Goal: Task Accomplishment & Management: Manage account settings

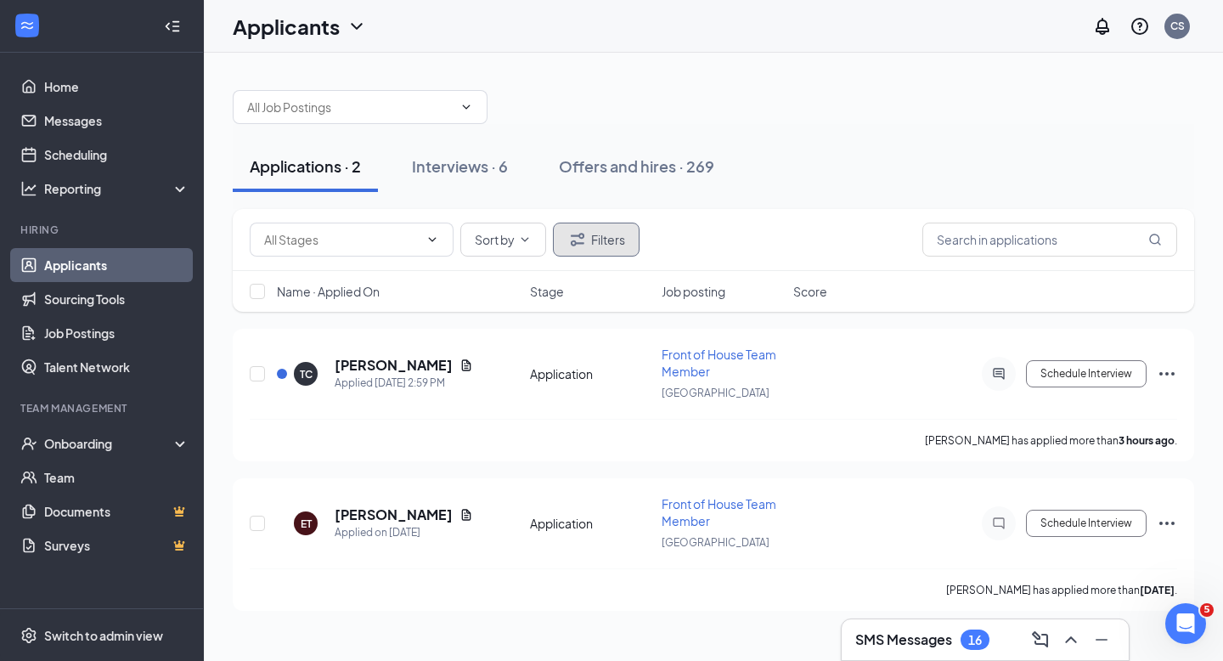
click at [612, 238] on button "Filters" at bounding box center [596, 239] width 87 height 34
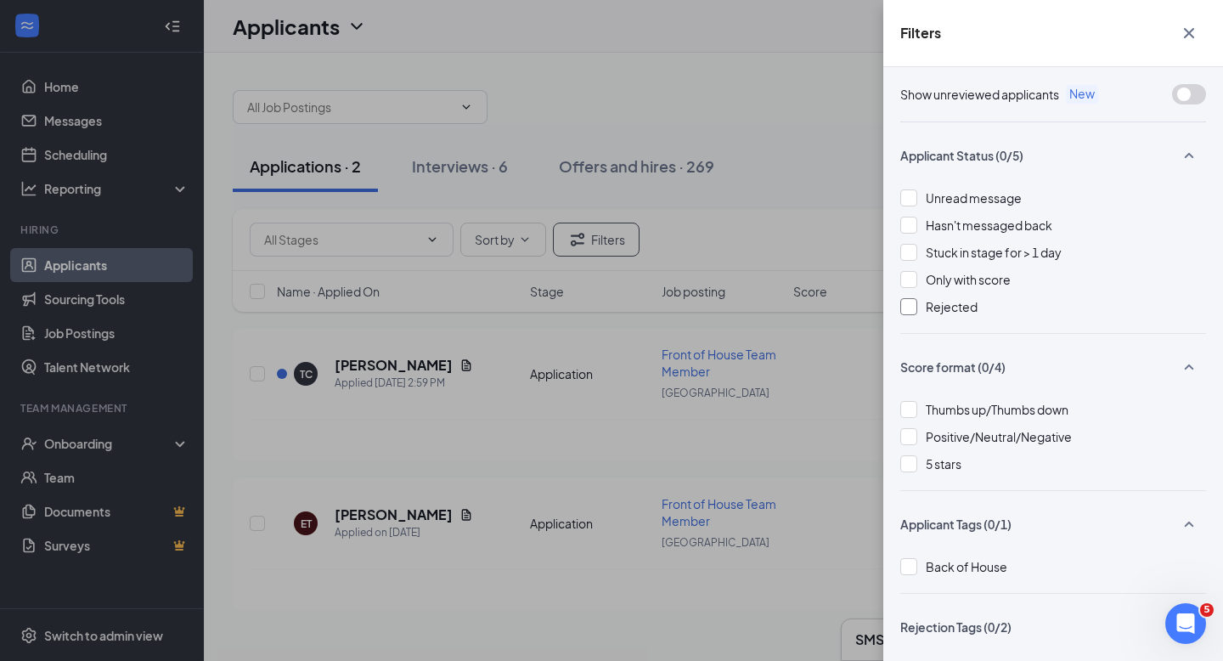
click at [908, 304] on div at bounding box center [908, 306] width 17 height 17
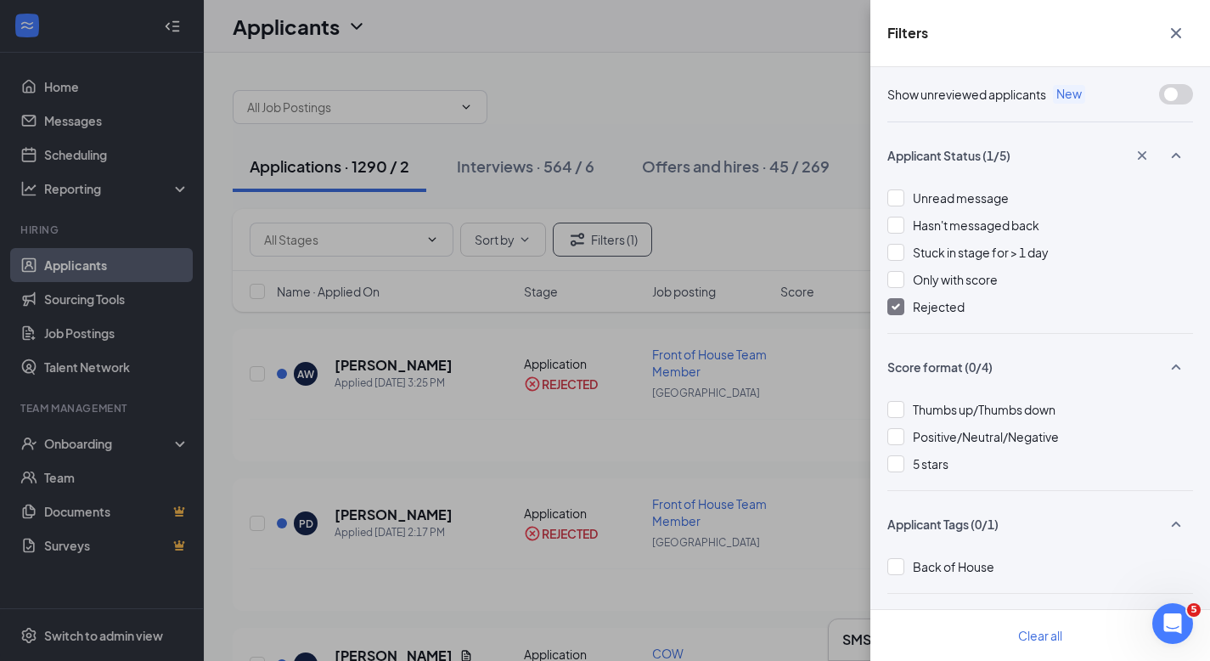
click at [624, 65] on div "Filters Show unreviewed applicants New Applicant Status (1/5) Unread message Ha…" at bounding box center [605, 330] width 1210 height 661
click at [1176, 33] on icon "Cross" at bounding box center [1176, 33] width 10 height 10
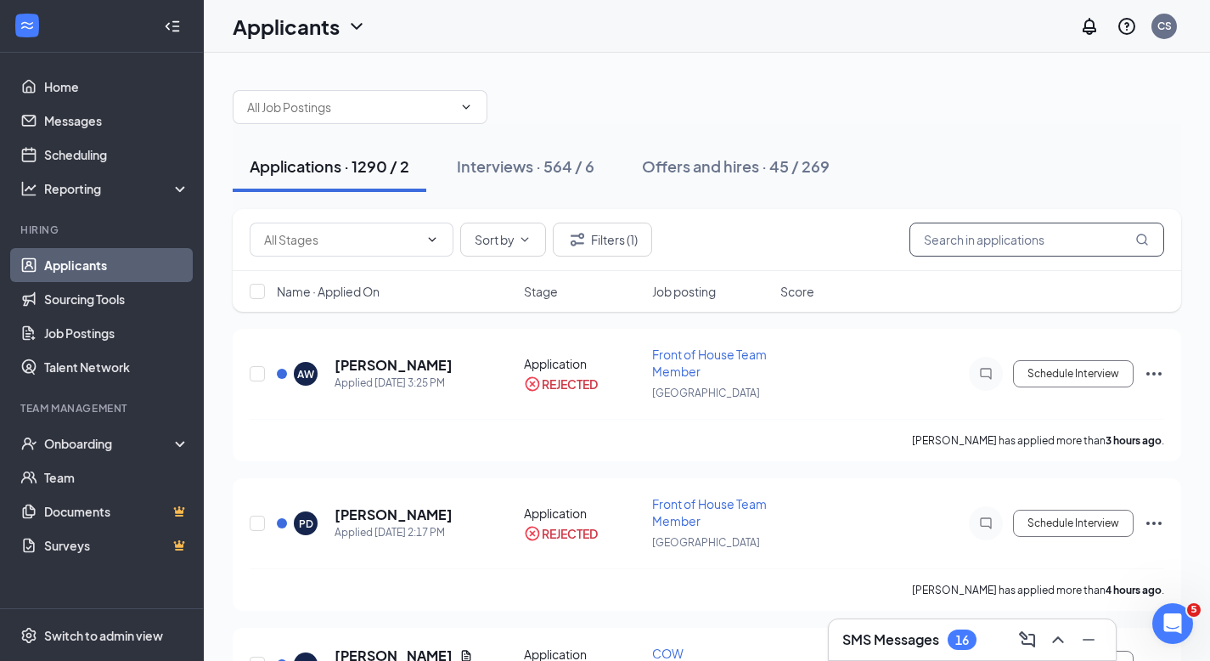
click at [939, 241] on input "text" at bounding box center [1036, 239] width 255 height 34
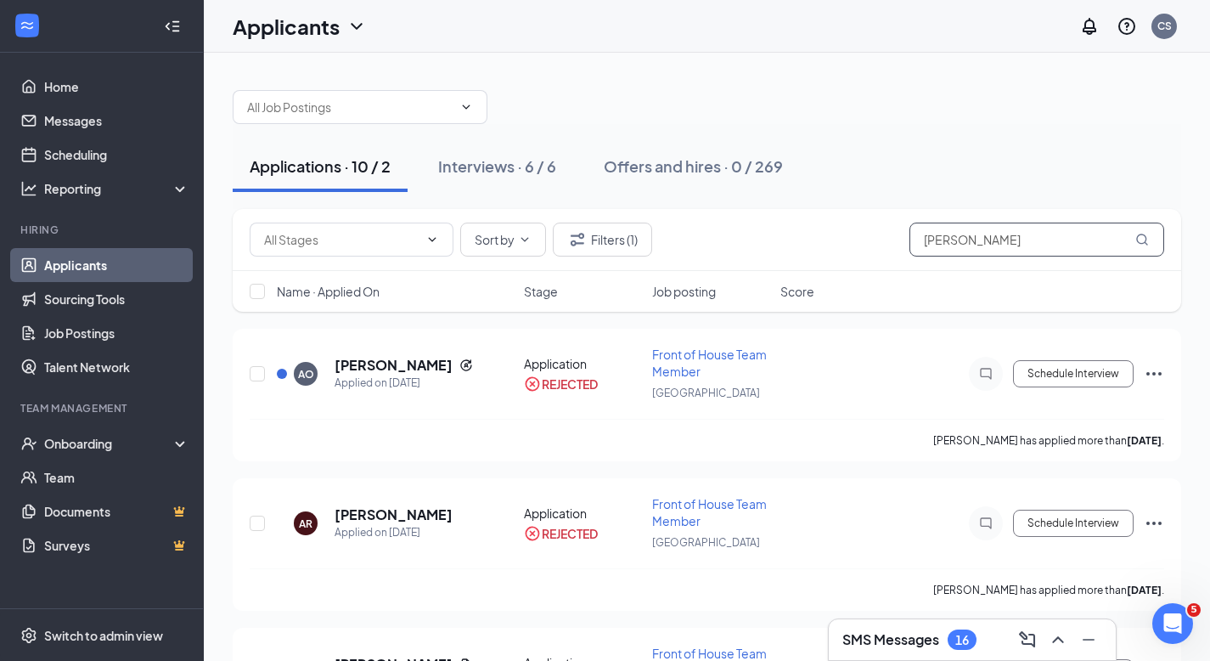
type input "[PERSON_NAME]"
drag, startPoint x: 924, startPoint y: 291, endPoint x: 920, endPoint y: 284, distance: 8.7
click at [920, 284] on div "Name · Applied On Stage Job posting Score" at bounding box center [707, 291] width 948 height 41
click at [920, 280] on div "Name · Applied On Stage Job posting Score" at bounding box center [707, 291] width 948 height 41
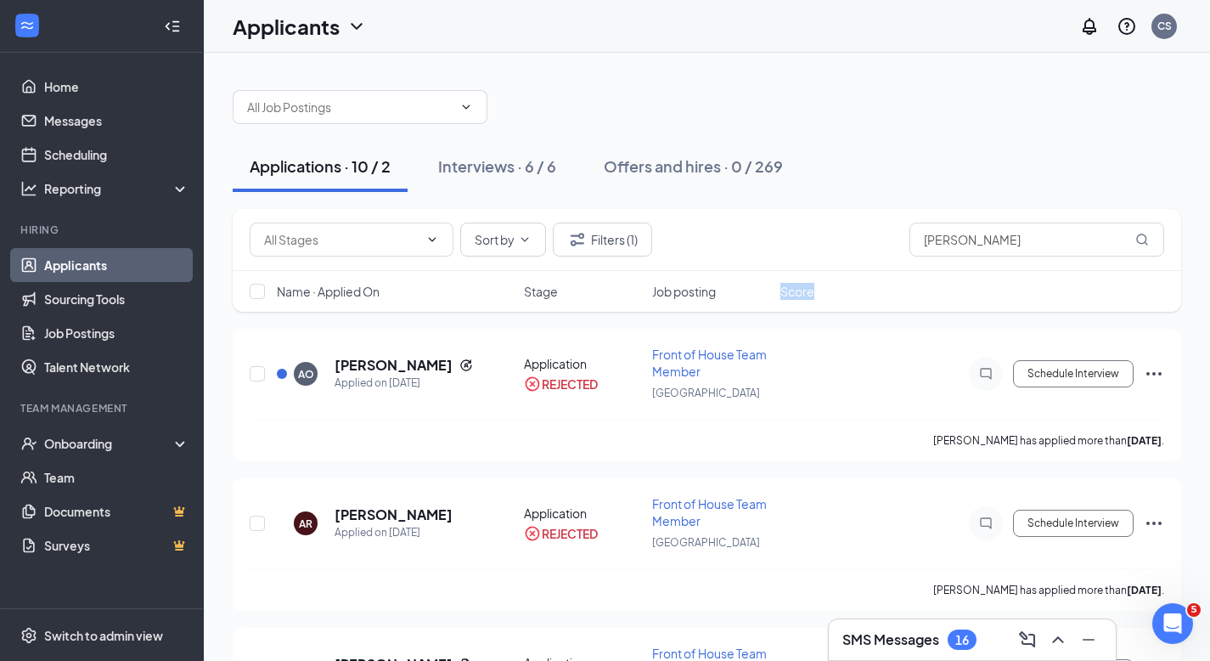
click at [920, 279] on div "Name · Applied On Stage Job posting Score" at bounding box center [707, 291] width 948 height 41
click at [391, 359] on h5 "[PERSON_NAME]" at bounding box center [394, 365] width 118 height 19
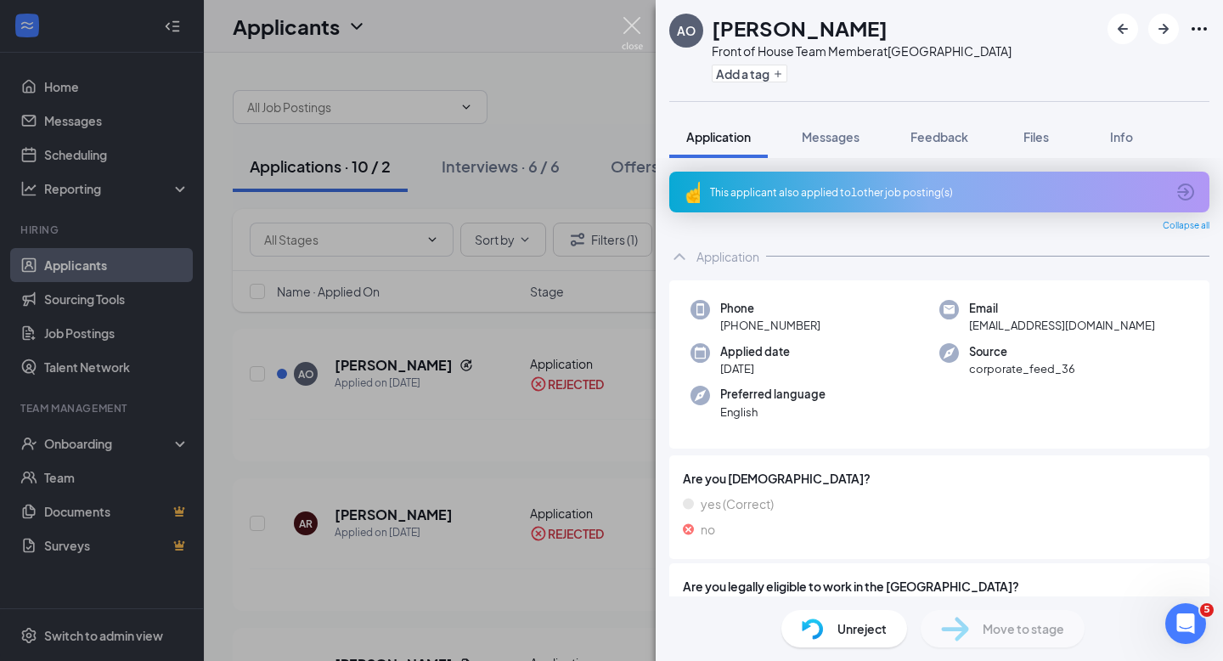
click at [634, 30] on img at bounding box center [632, 33] width 21 height 33
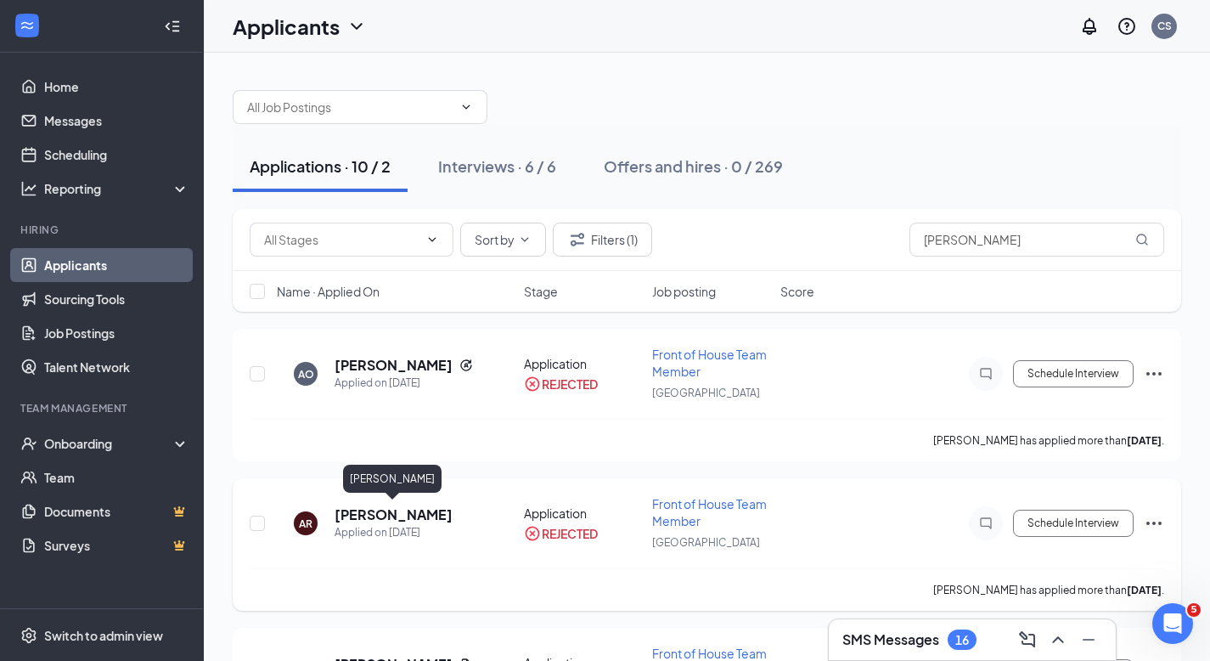
drag, startPoint x: 432, startPoint y: 511, endPoint x: 352, endPoint y: 518, distance: 80.9
click at [352, 518] on h5 "[PERSON_NAME]" at bounding box center [394, 514] width 118 height 19
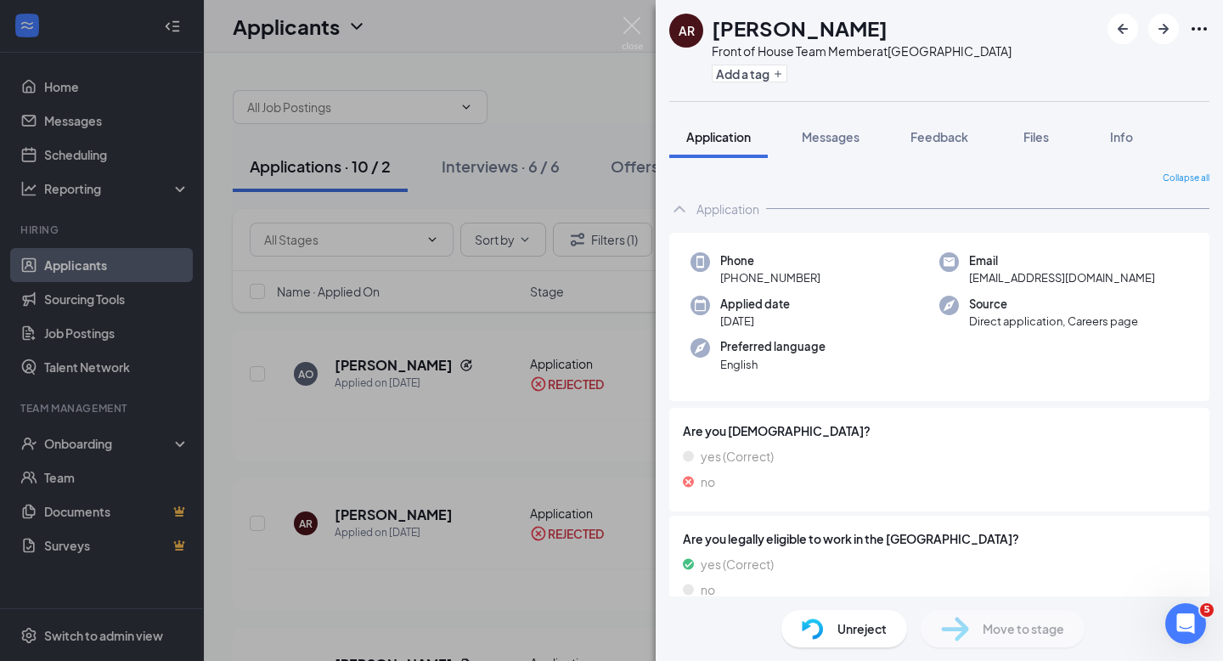
click at [868, 627] on span "Unreject" at bounding box center [861, 628] width 49 height 19
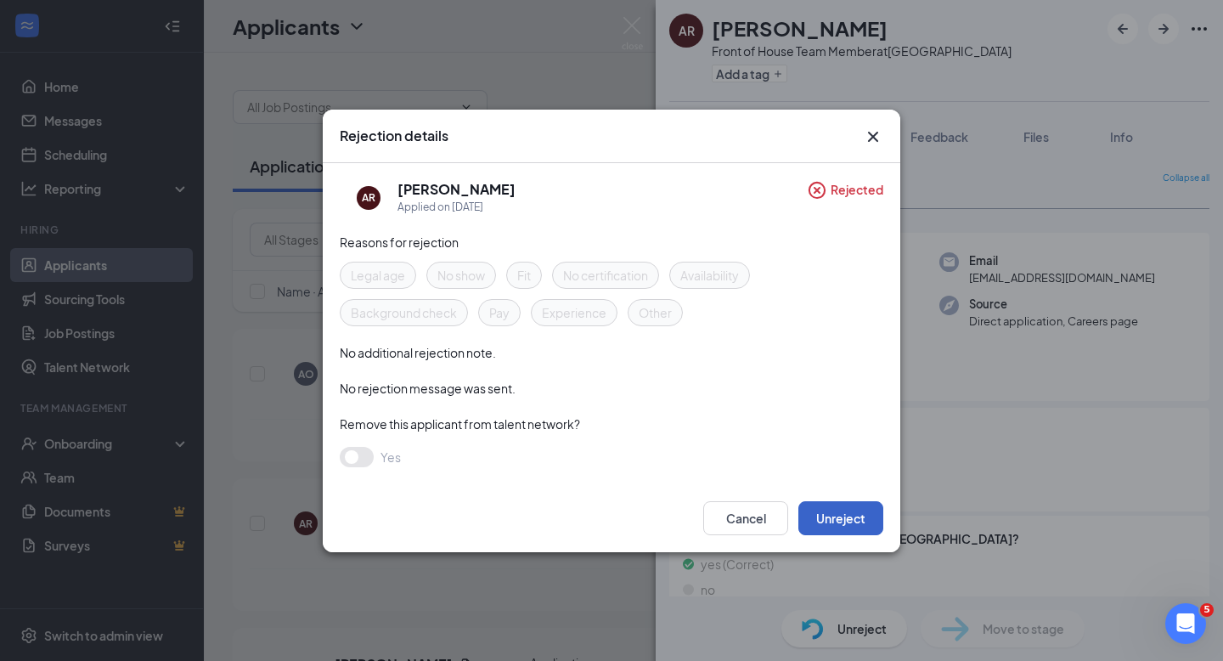
click at [842, 506] on button "Unreject" at bounding box center [840, 518] width 85 height 34
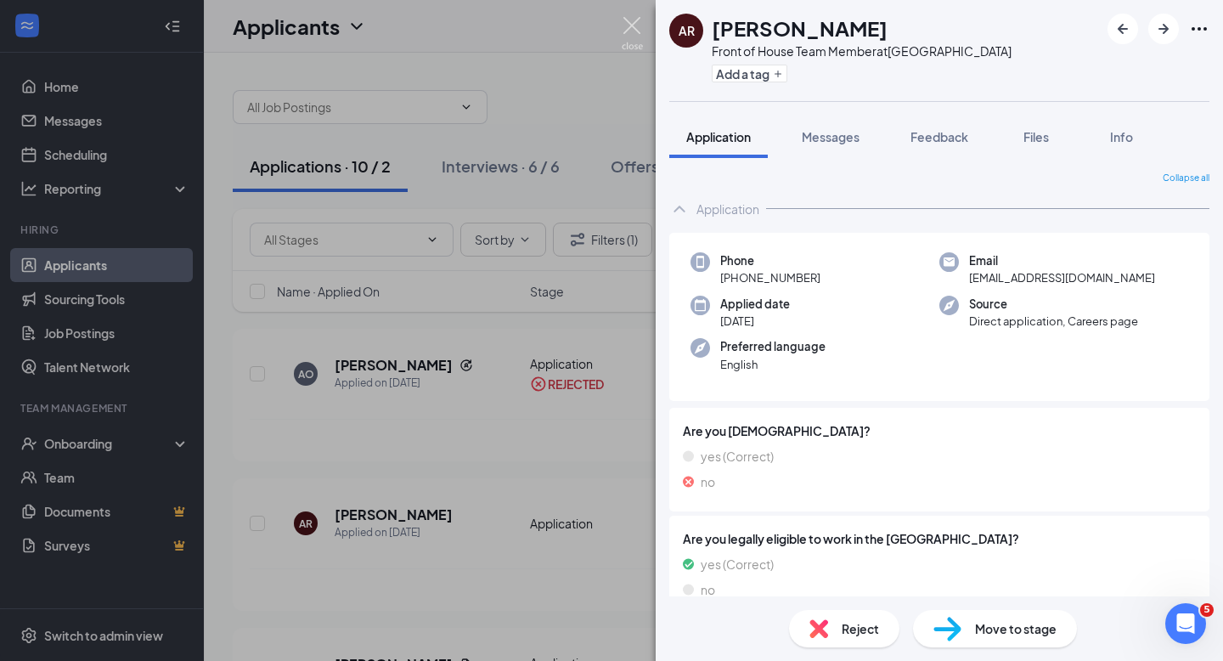
click at [633, 29] on img at bounding box center [632, 33] width 21 height 33
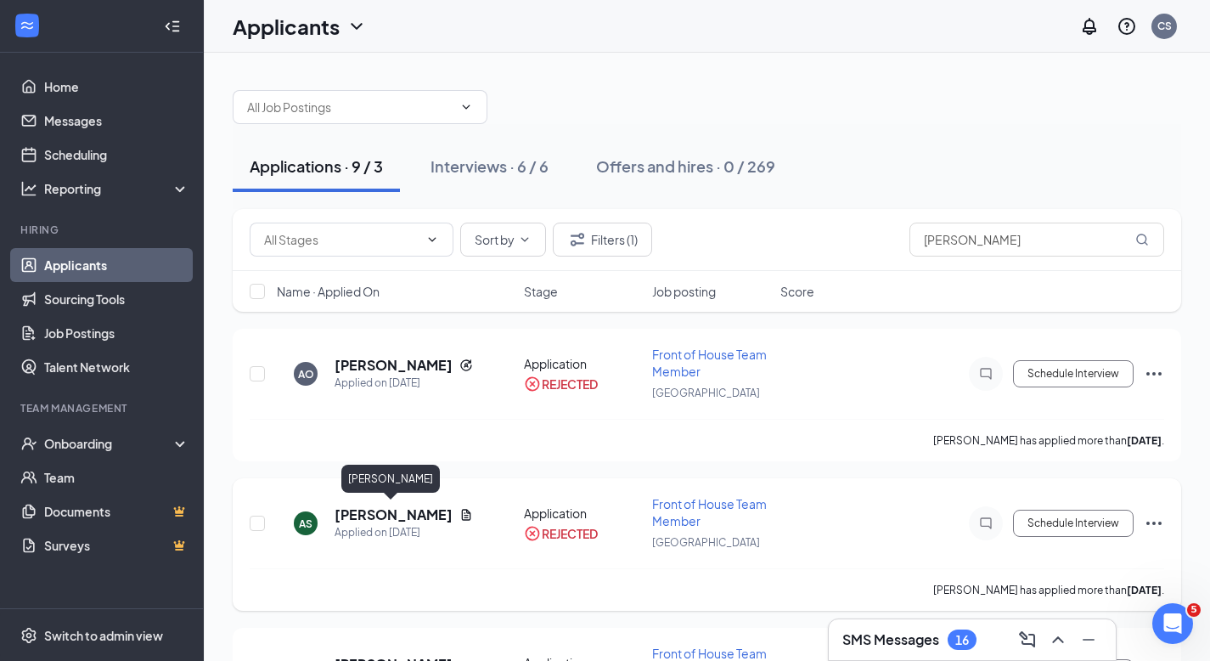
click at [402, 512] on h5 "[PERSON_NAME]" at bounding box center [394, 514] width 118 height 19
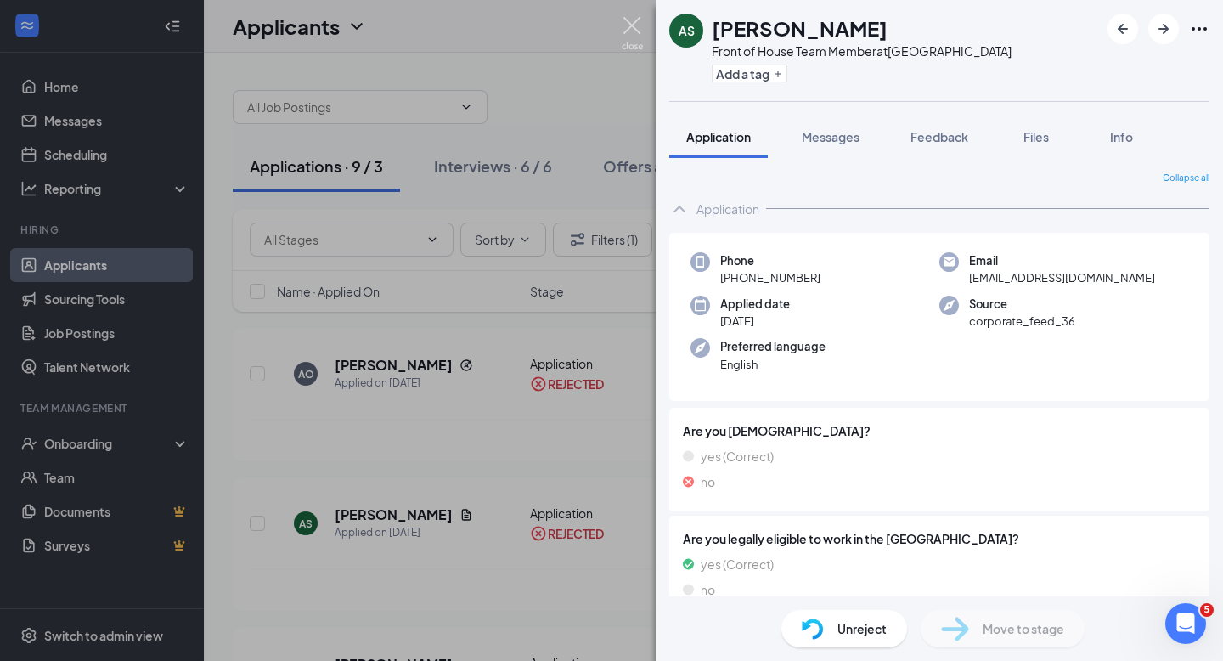
click at [632, 20] on img at bounding box center [632, 33] width 21 height 33
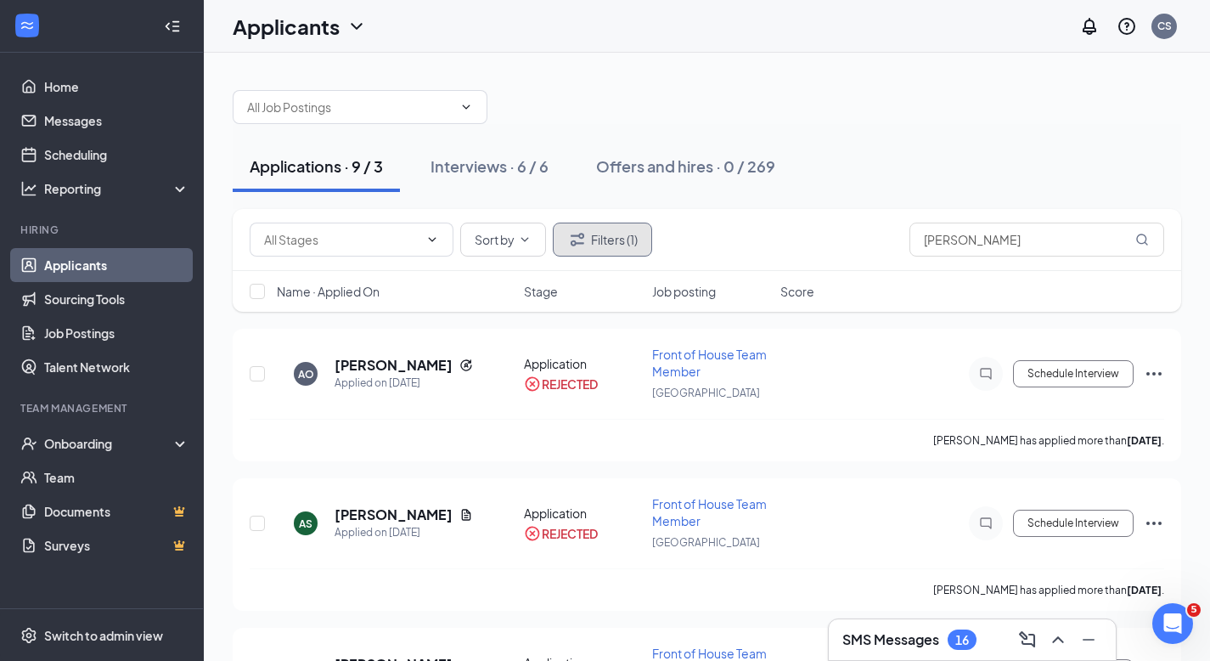
click at [599, 239] on button "Filters (1)" at bounding box center [602, 239] width 99 height 34
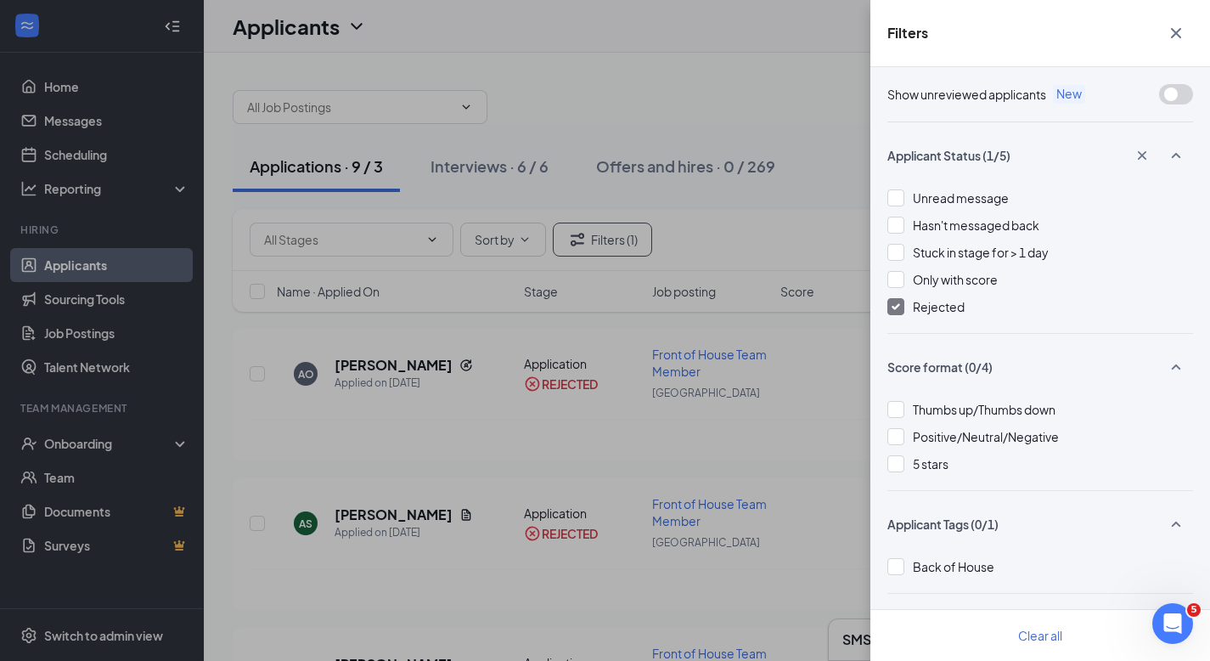
click at [897, 304] on img at bounding box center [896, 306] width 8 height 7
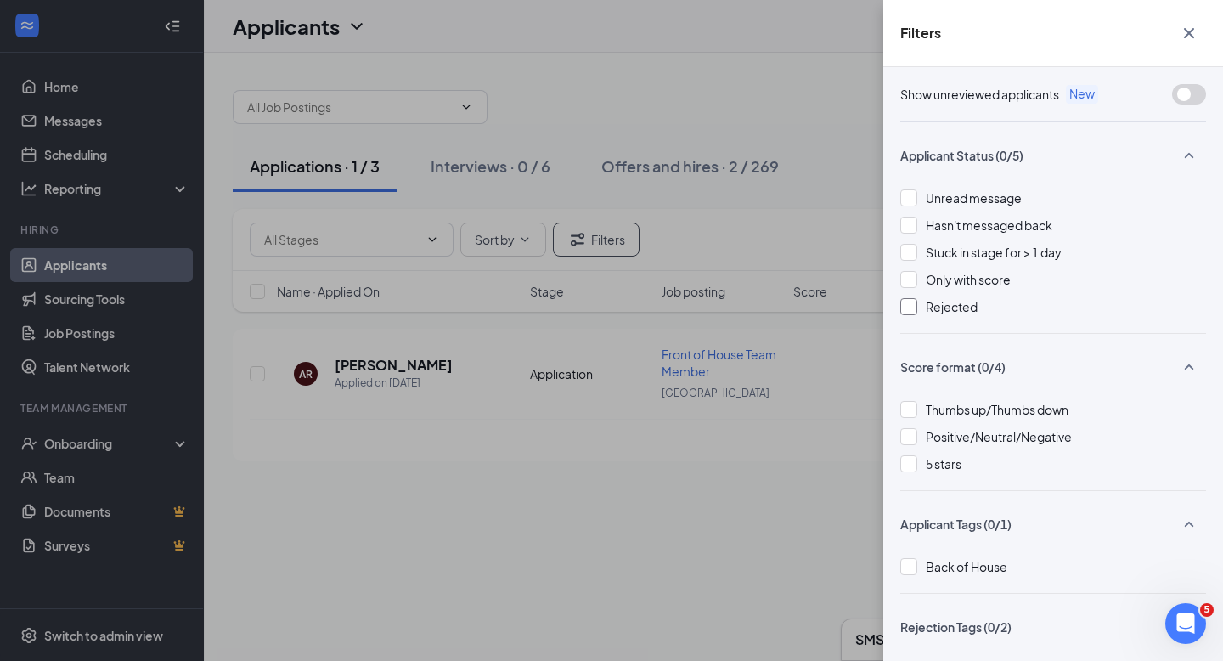
click at [302, 165] on div "Filters Show unreviewed applicants New Applicant Status (0/5) Unread message Ha…" at bounding box center [611, 330] width 1223 height 661
click at [1186, 31] on icon "Cross" at bounding box center [1189, 33] width 20 height 20
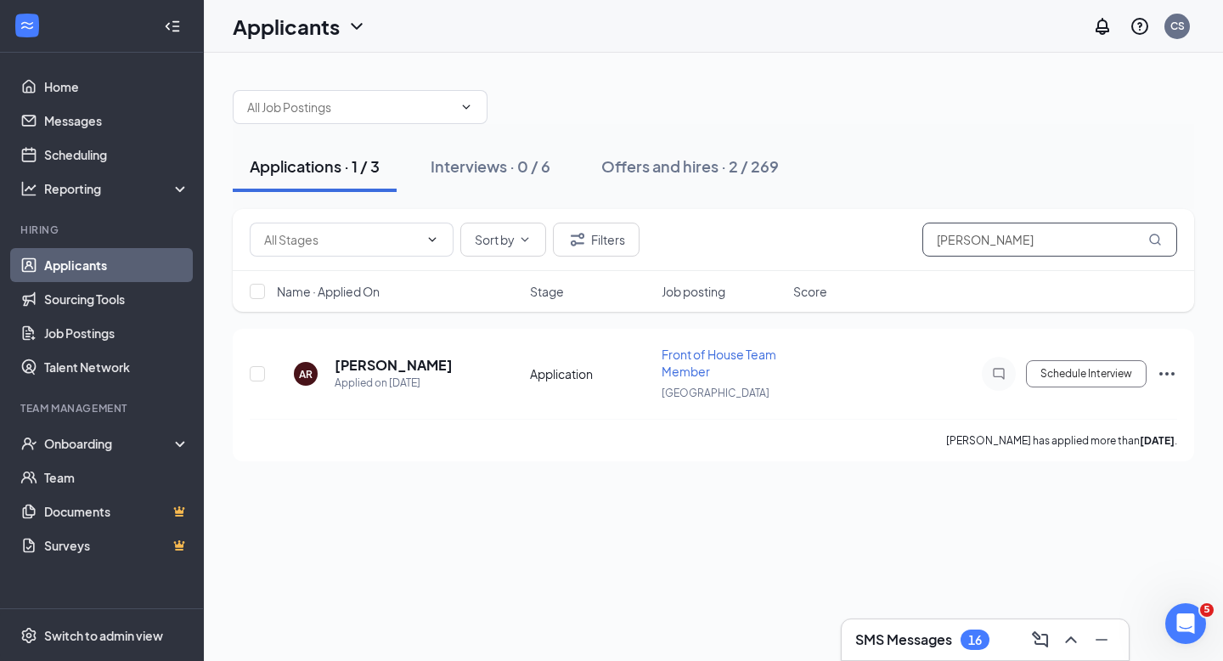
drag, startPoint x: 971, startPoint y: 239, endPoint x: 893, endPoint y: 232, distance: 77.6
click at [893, 232] on div "Sort by [PERSON_NAME]" at bounding box center [713, 239] width 927 height 34
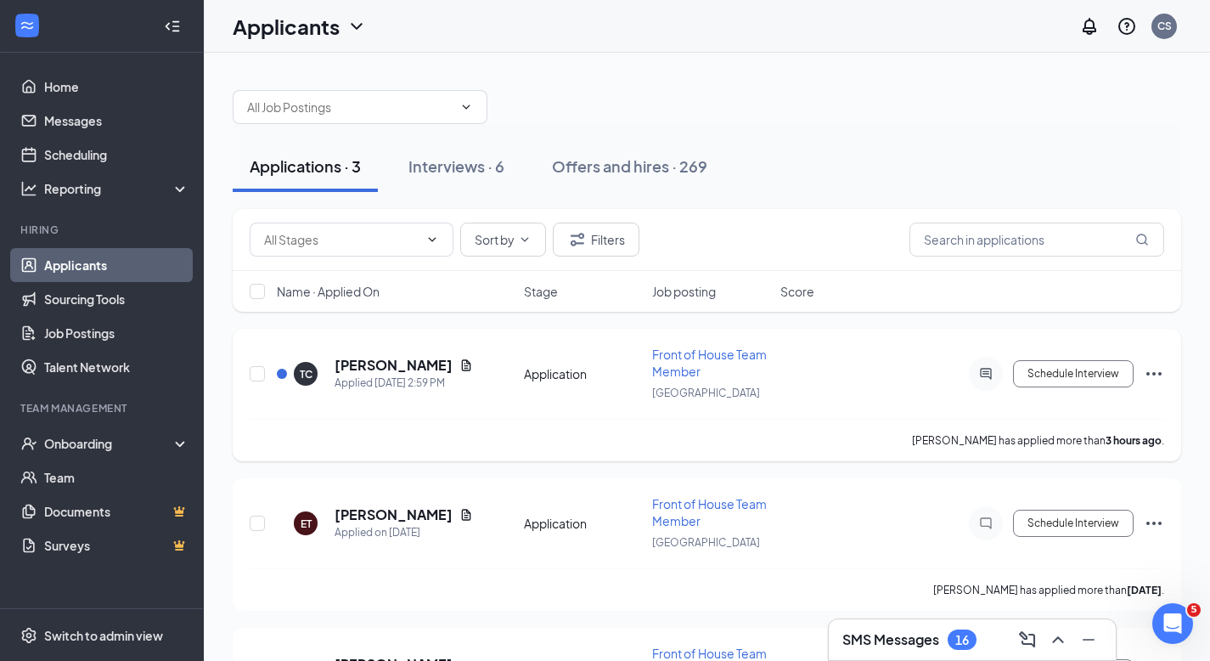
click at [1151, 370] on icon "Ellipses" at bounding box center [1154, 373] width 20 height 20
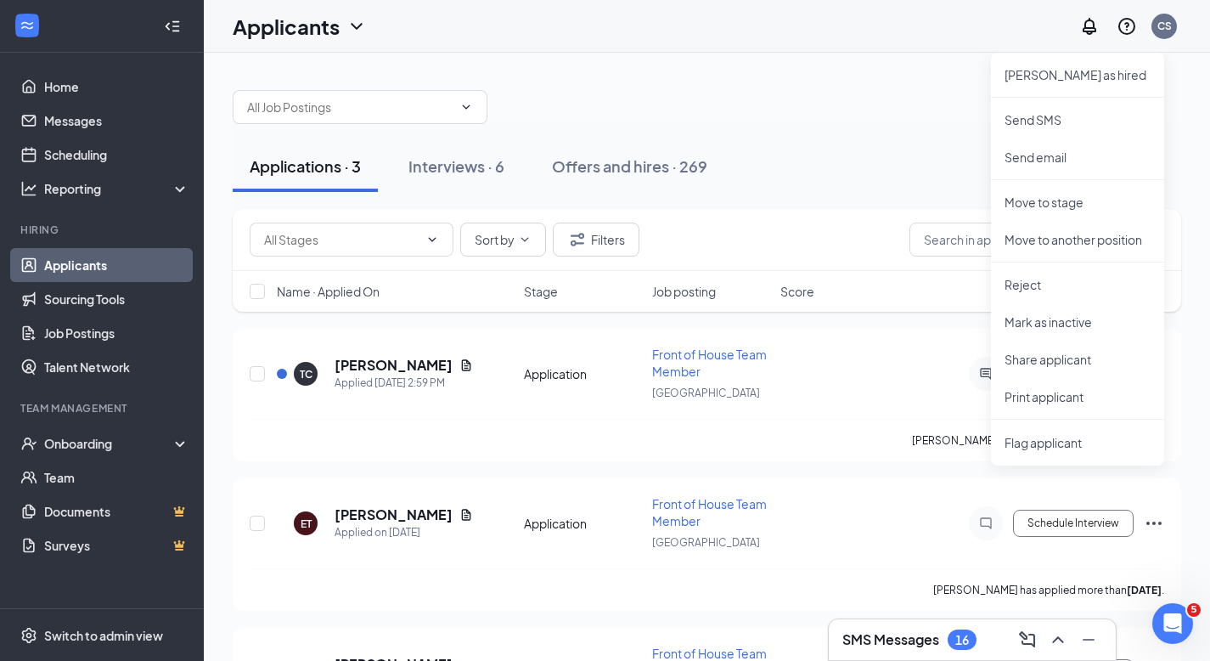
click at [804, 134] on div "Applications · 3 Interviews · 6 Offers and hires · 269" at bounding box center [707, 166] width 948 height 85
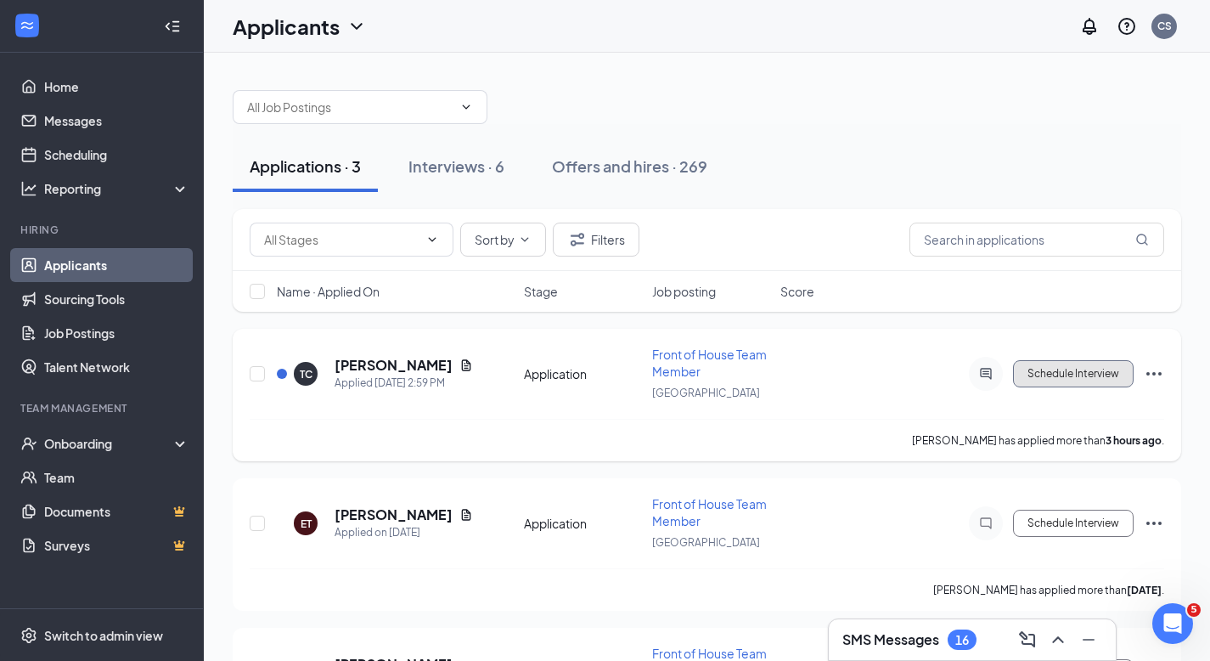
click at [1036, 368] on button "Schedule Interview" at bounding box center [1073, 373] width 121 height 27
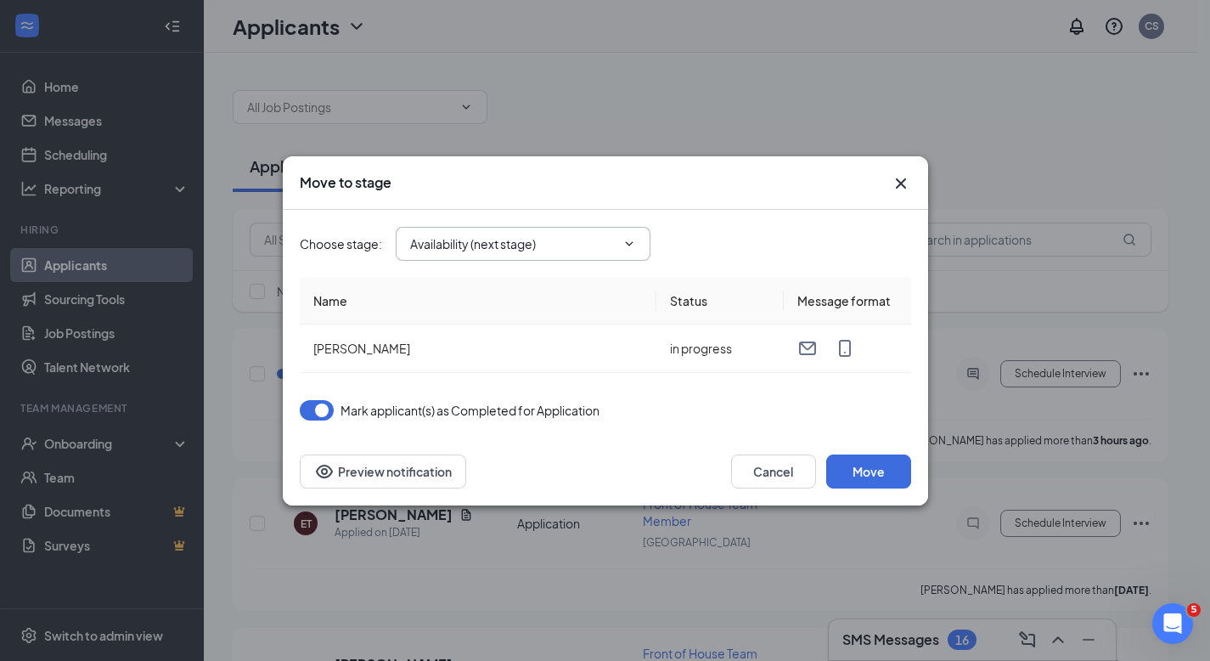
click at [630, 242] on icon "ChevronDown" at bounding box center [629, 244] width 14 height 14
click at [483, 343] on div "Onsite Interview" at bounding box center [470, 346] width 91 height 19
type input "Onsite Interview"
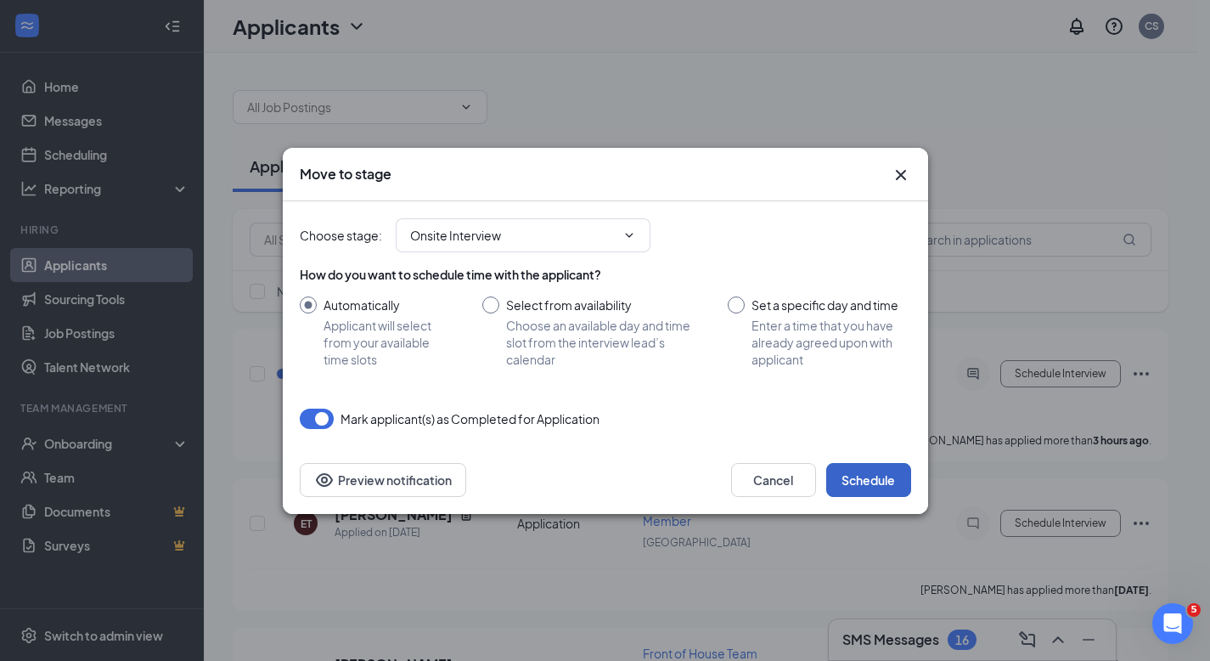
click at [875, 478] on button "Schedule" at bounding box center [868, 480] width 85 height 34
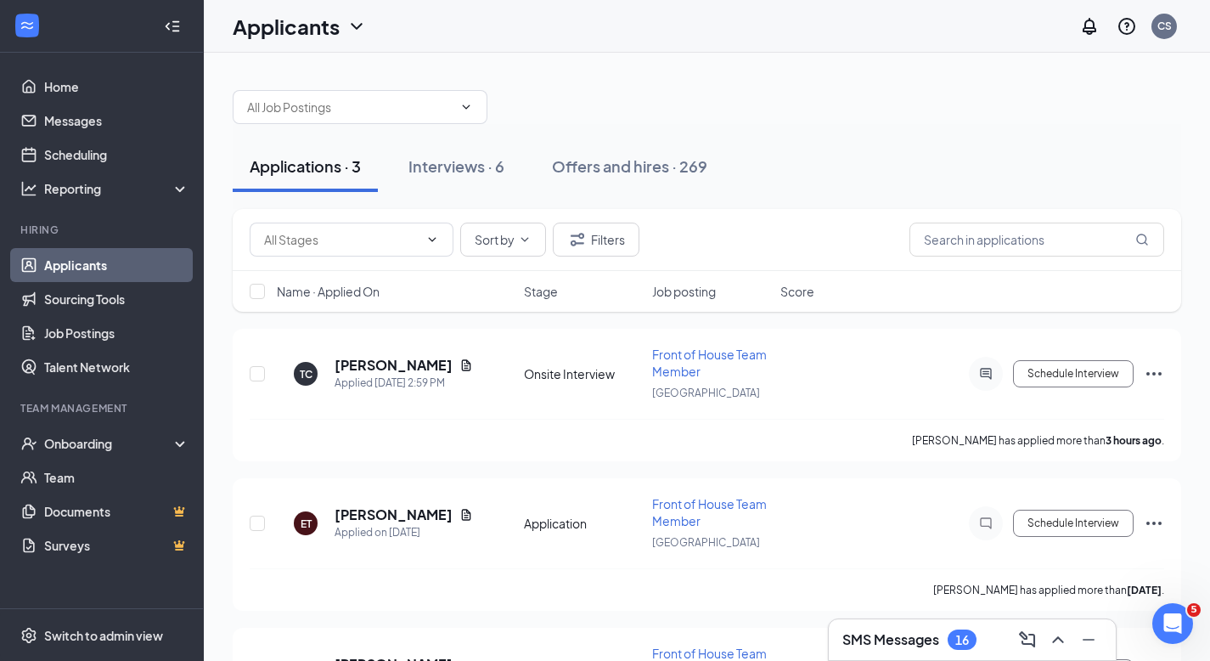
click at [295, 161] on div "Applications · 3" at bounding box center [305, 165] width 111 height 21
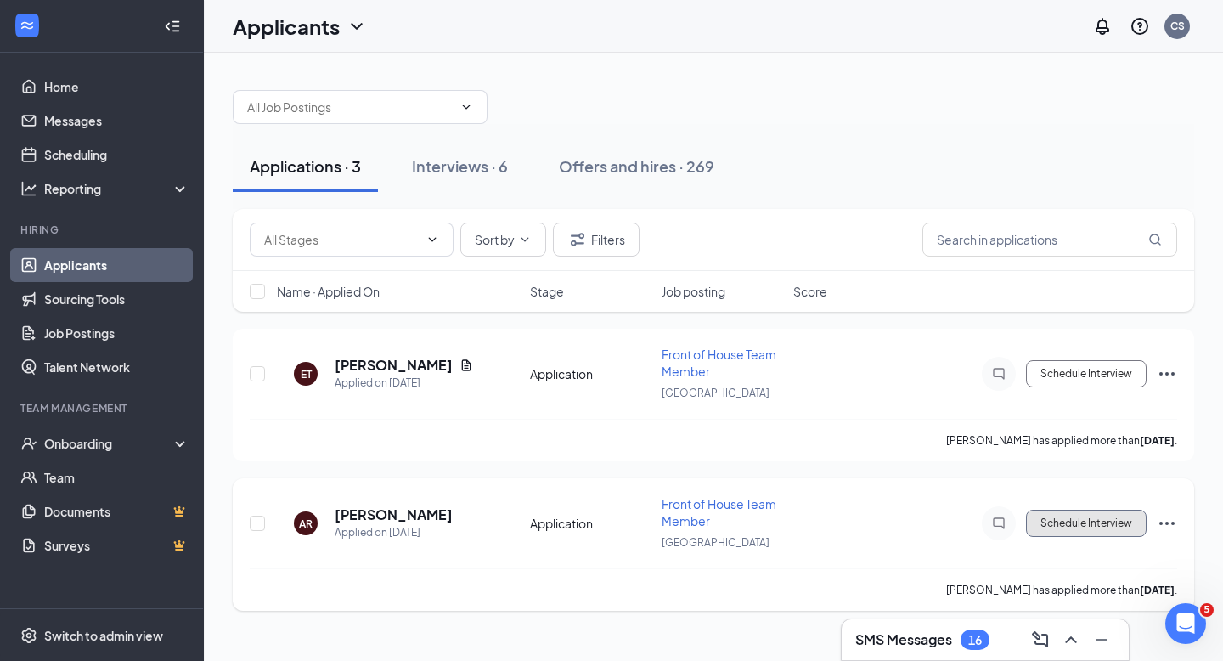
click at [1096, 515] on button "Schedule Interview" at bounding box center [1086, 522] width 121 height 27
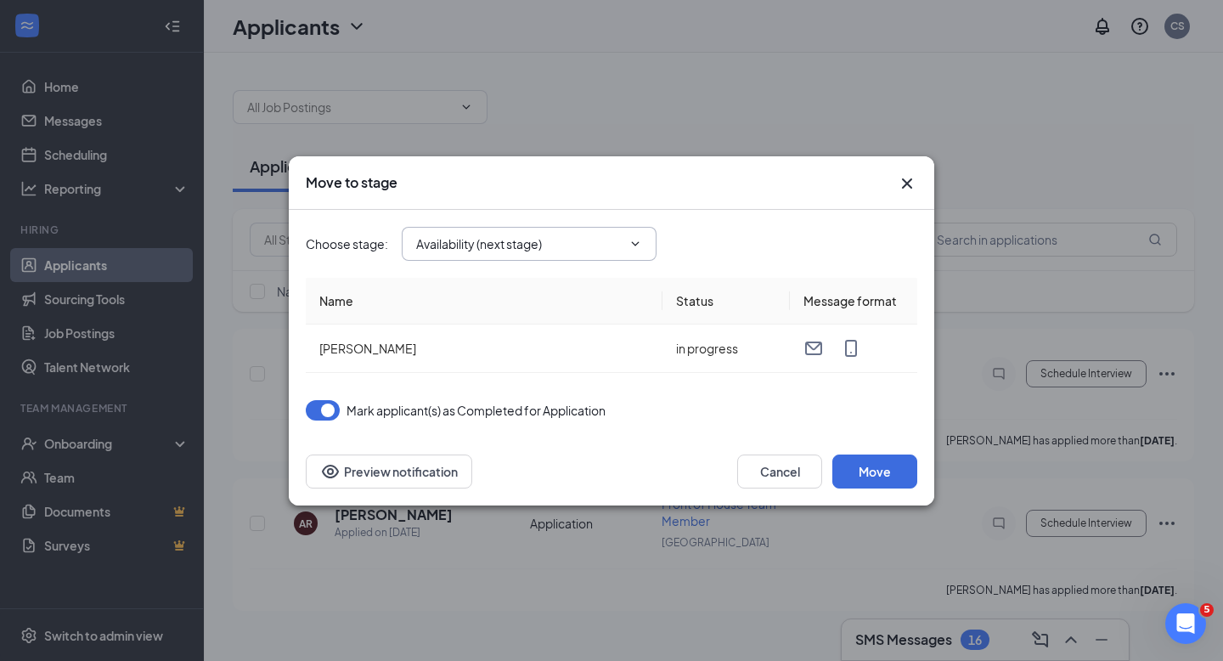
click at [635, 244] on icon "ChevronDown" at bounding box center [636, 243] width 8 height 4
click at [495, 346] on div "Onsite Interview" at bounding box center [475, 346] width 91 height 19
type input "Onsite Interview"
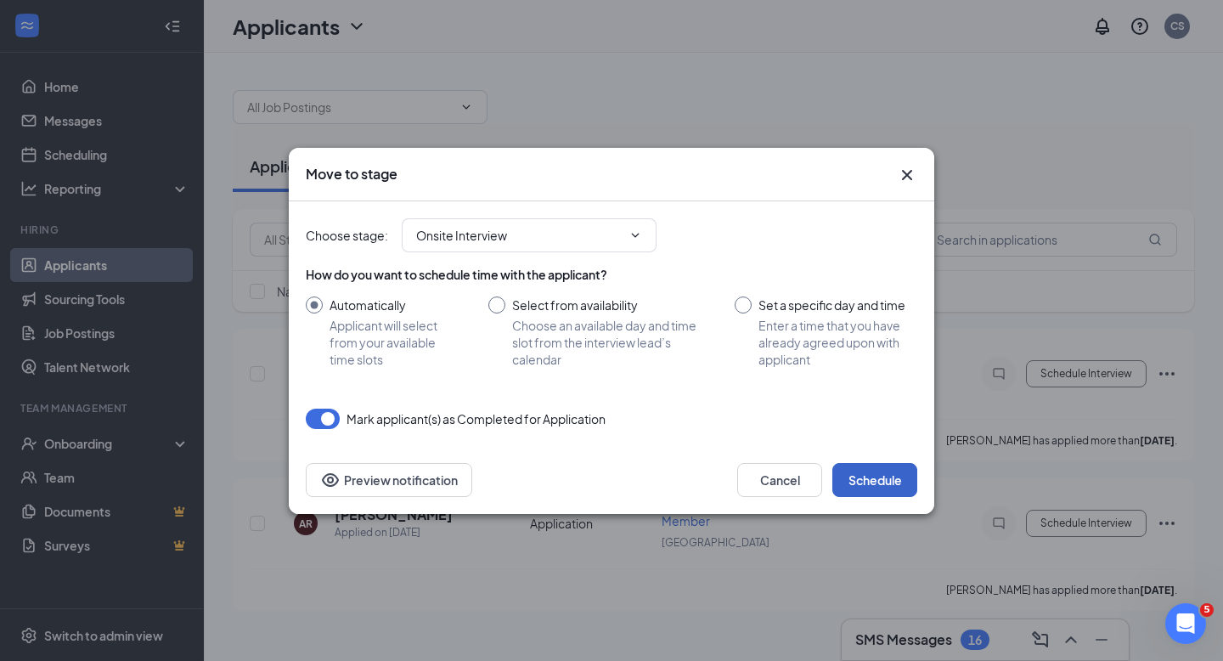
click at [881, 474] on button "Schedule" at bounding box center [874, 480] width 85 height 34
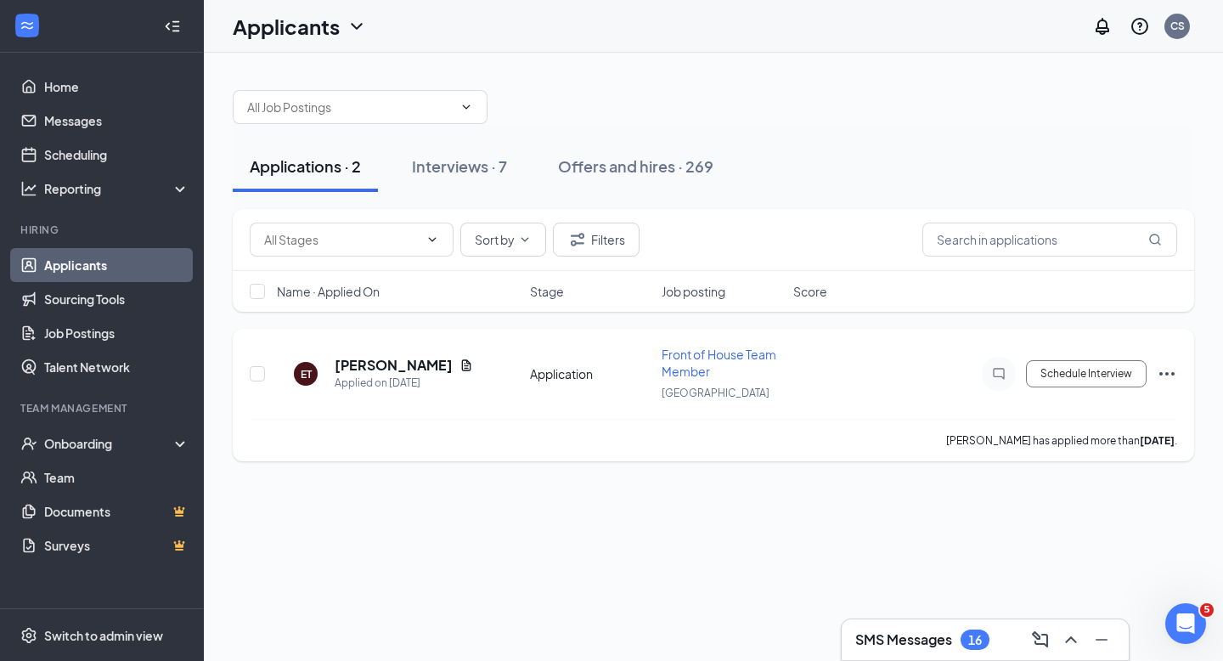
click at [1168, 370] on icon "Ellipses" at bounding box center [1166, 373] width 20 height 20
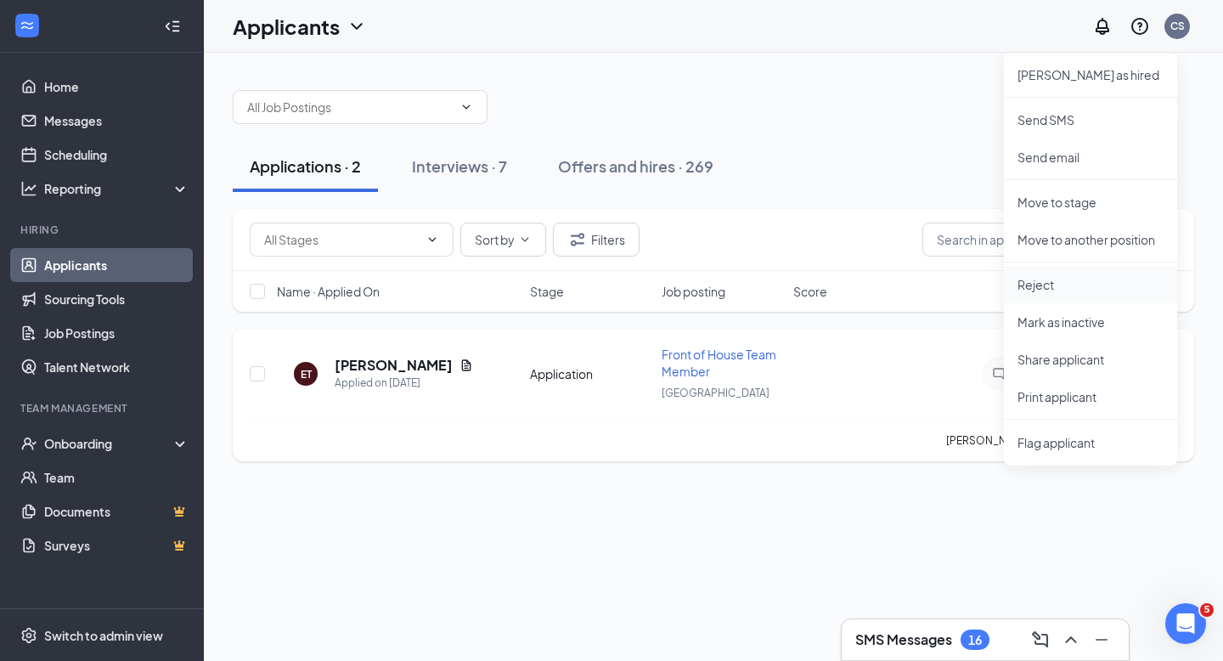
click at [1037, 283] on p "Reject" at bounding box center [1090, 284] width 146 height 17
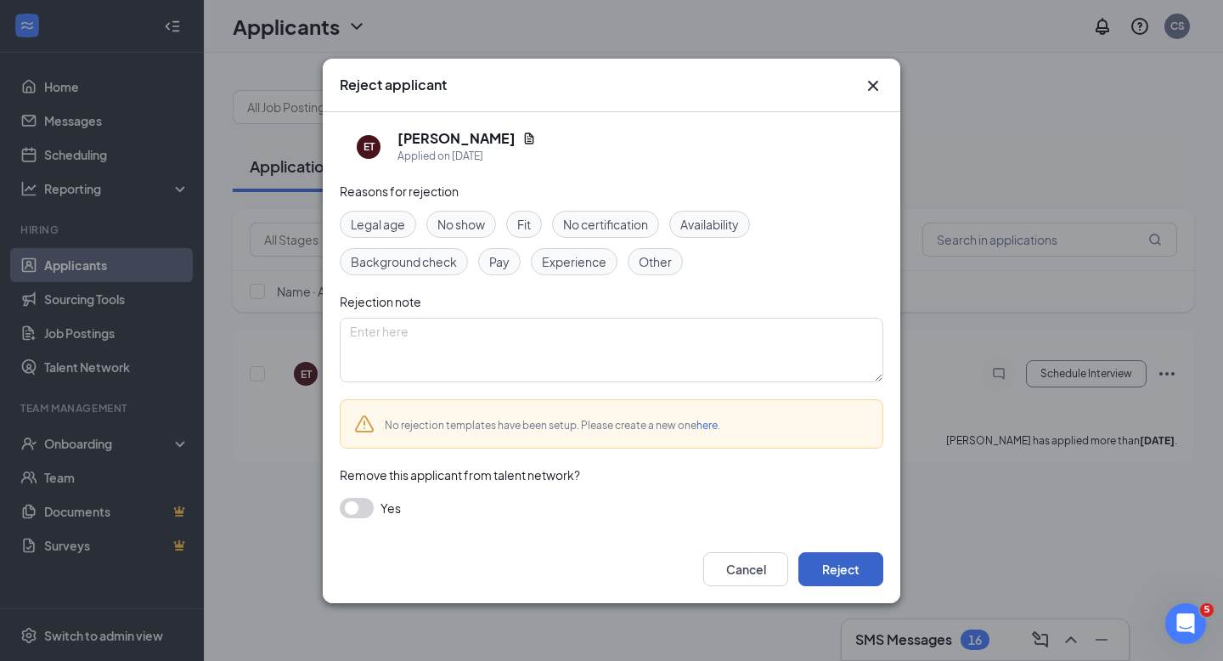
click at [836, 559] on button "Reject" at bounding box center [840, 569] width 85 height 34
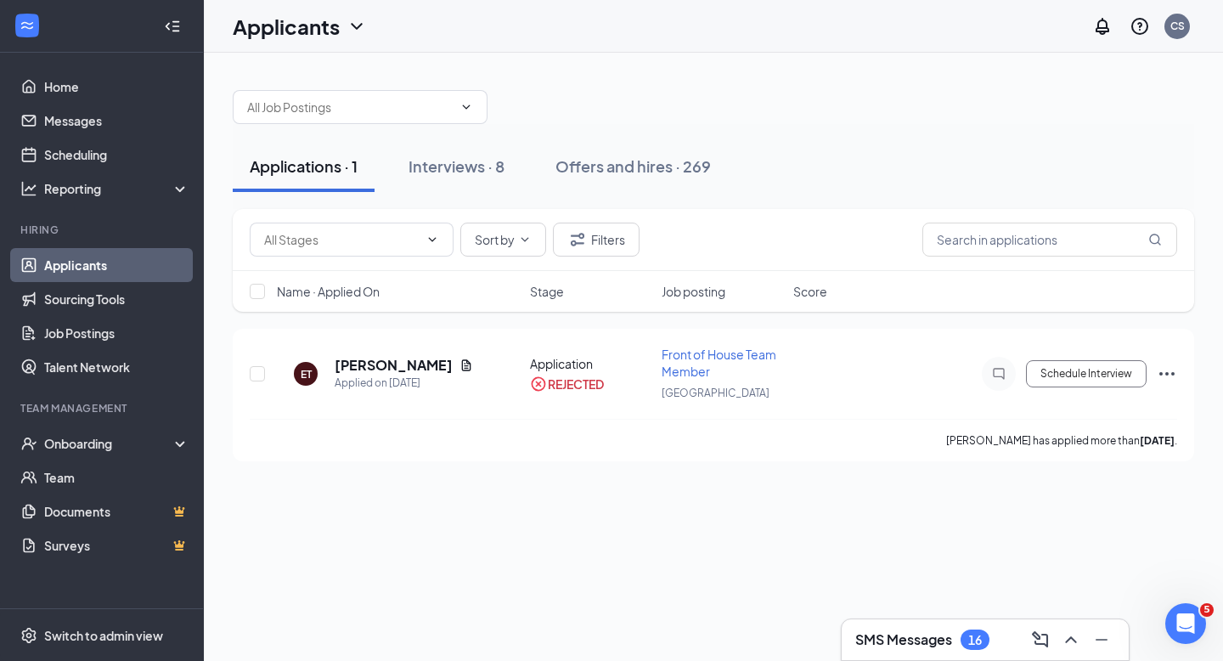
click at [481, 284] on div "Name · Applied On" at bounding box center [398, 291] width 243 height 17
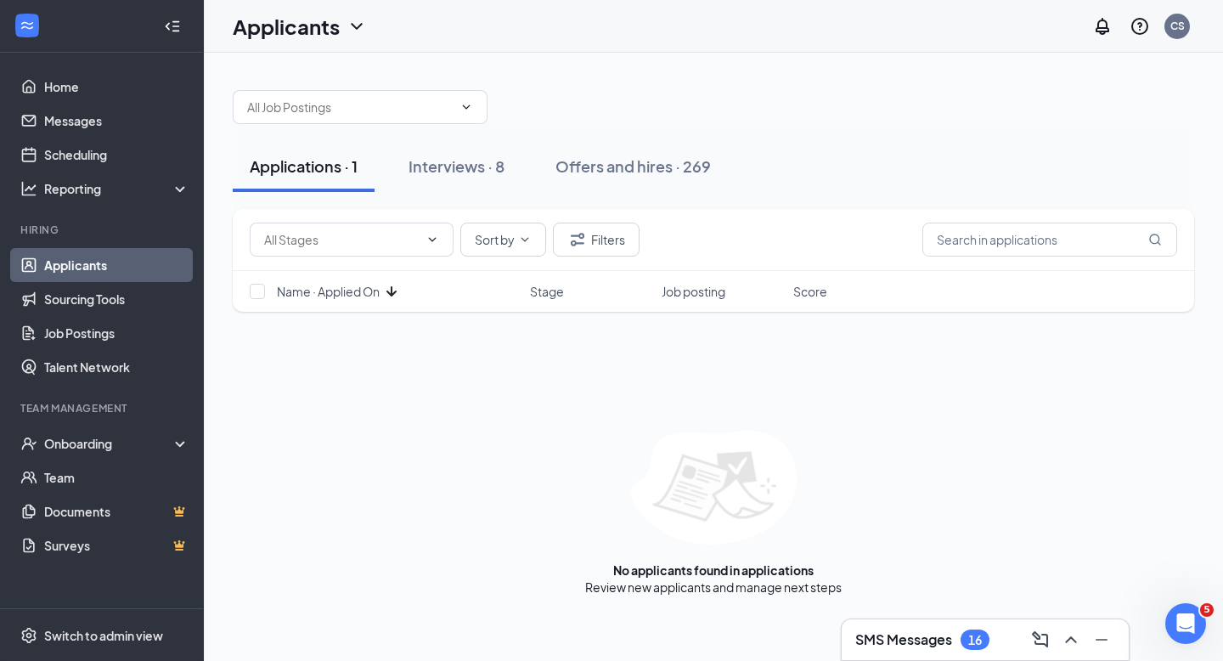
click at [481, 284] on div "Name · Applied On" at bounding box center [398, 291] width 243 height 17
click at [437, 164] on div "Interviews · 8" at bounding box center [462, 165] width 96 height 21
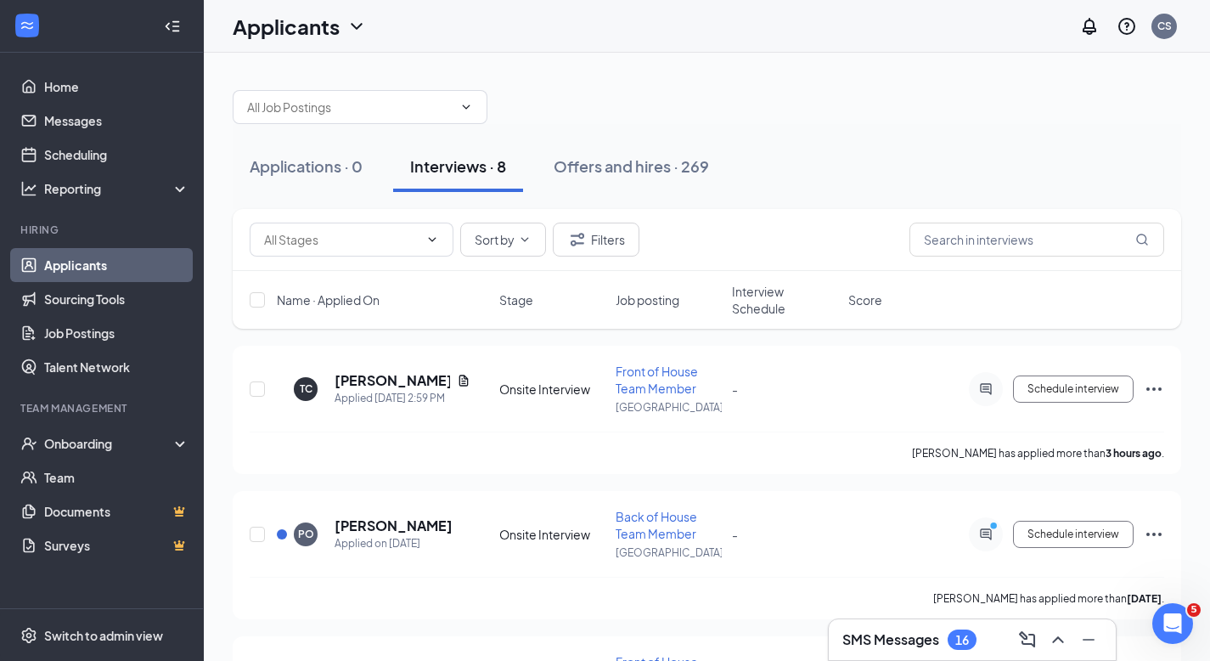
click at [874, 127] on div "Applications · 0 Interviews · 8 Offers and hires · 269" at bounding box center [707, 166] width 948 height 85
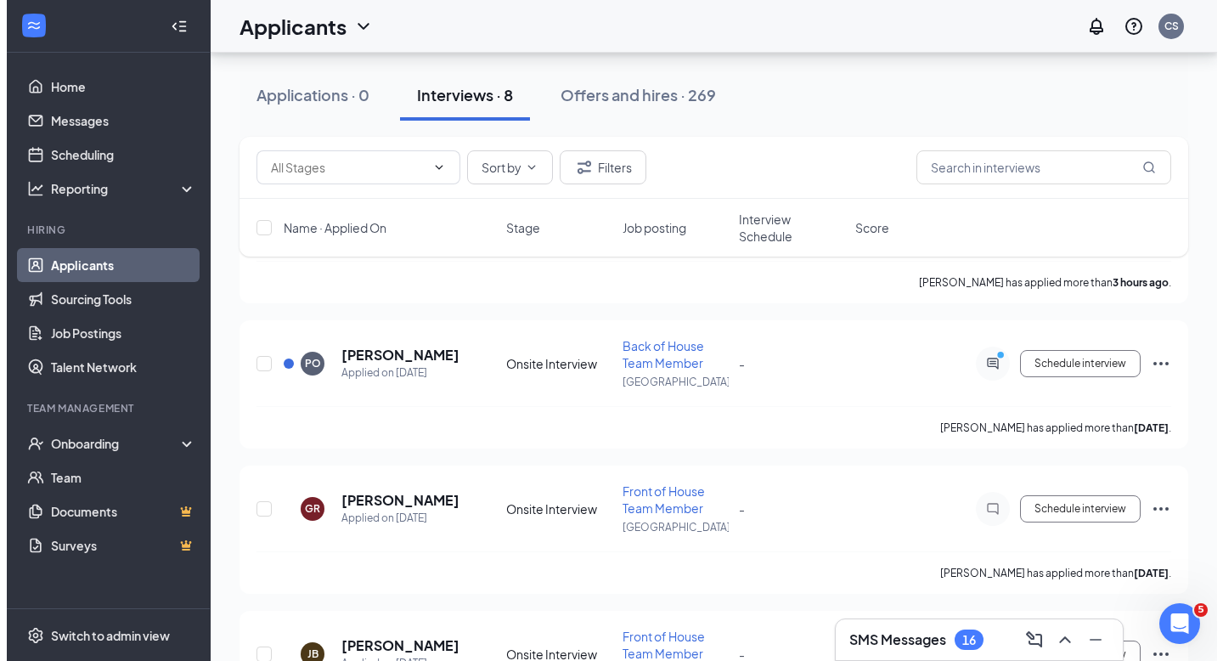
scroll to position [170, 0]
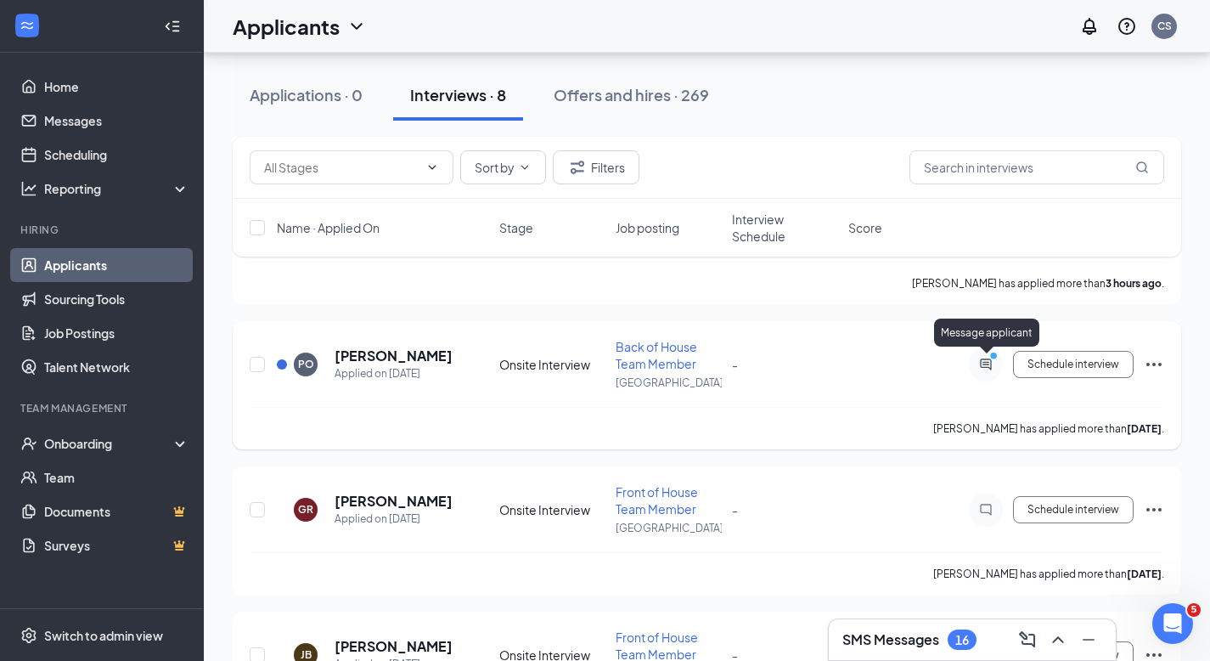
click at [986, 361] on icon "PrimaryDot" at bounding box center [996, 358] width 20 height 14
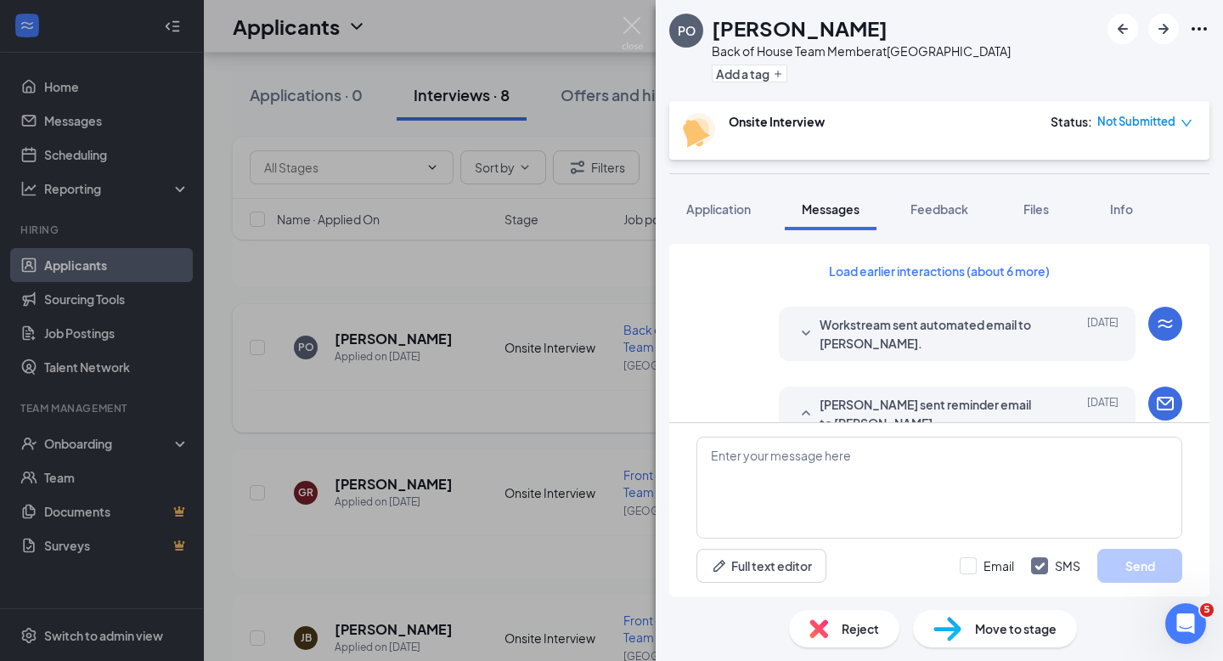
click at [711, 352] on div "Workstream sent automated email to [PERSON_NAME]. [DATE] Hi [PERSON_NAME], Grea…" at bounding box center [939, 338] width 486 height 63
click at [630, 29] on img at bounding box center [632, 33] width 21 height 33
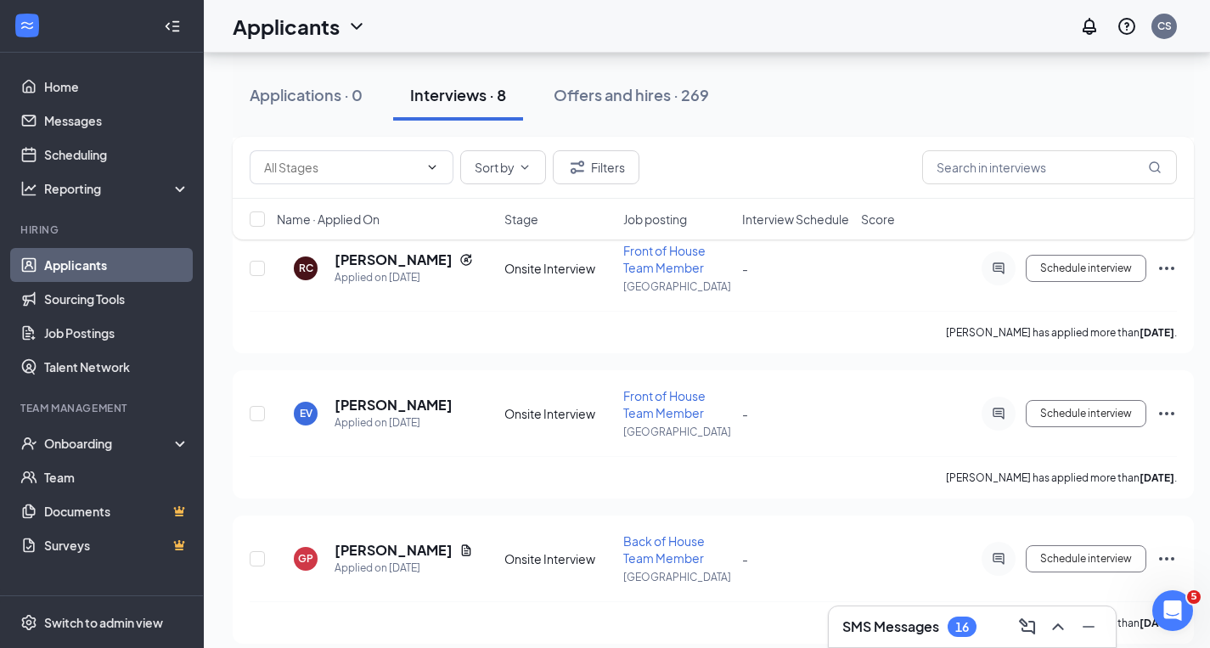
scroll to position [698, 0]
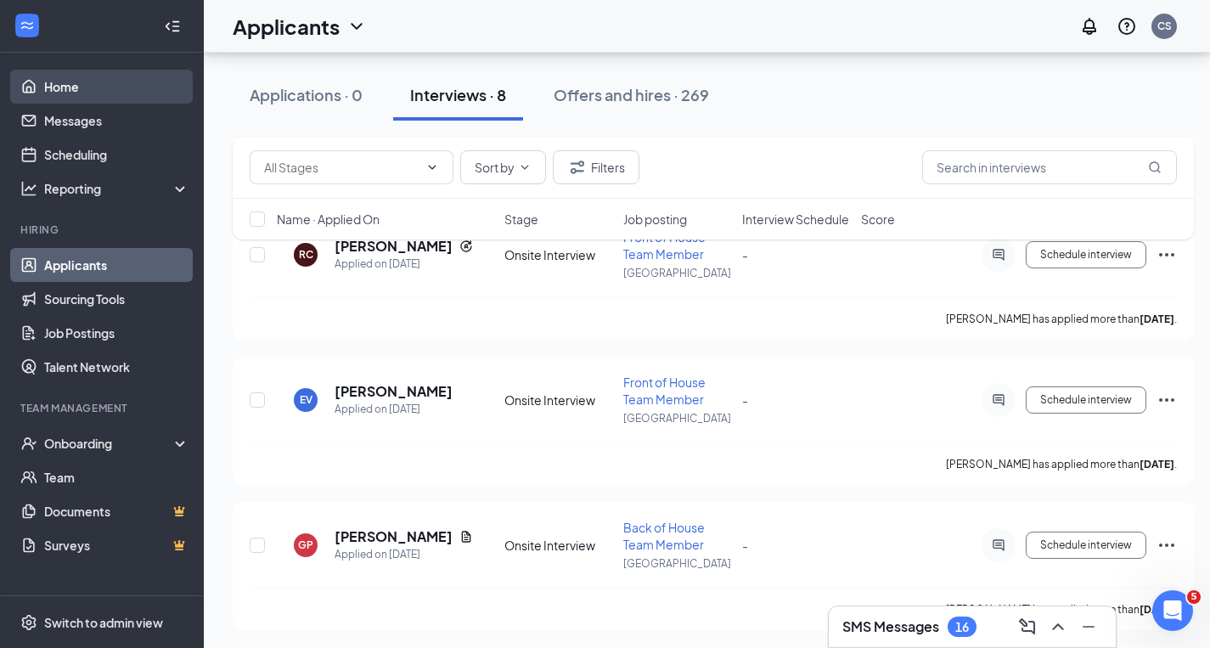
click at [57, 84] on link "Home" at bounding box center [116, 87] width 145 height 34
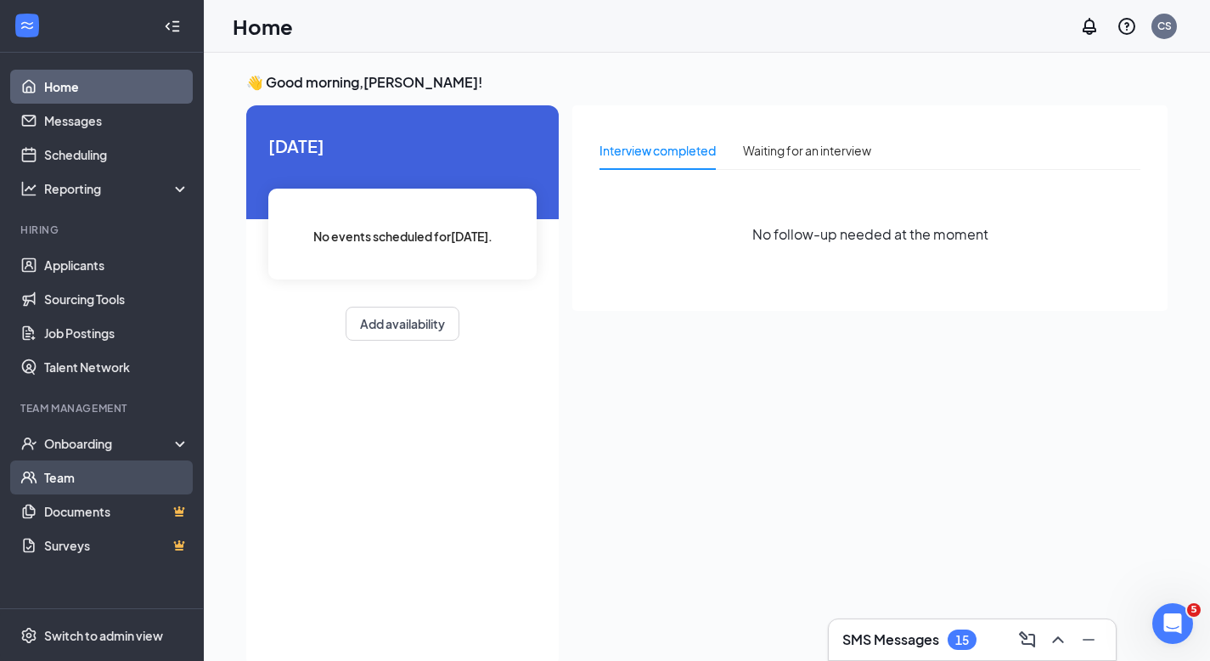
click at [68, 472] on link "Team" at bounding box center [116, 477] width 145 height 34
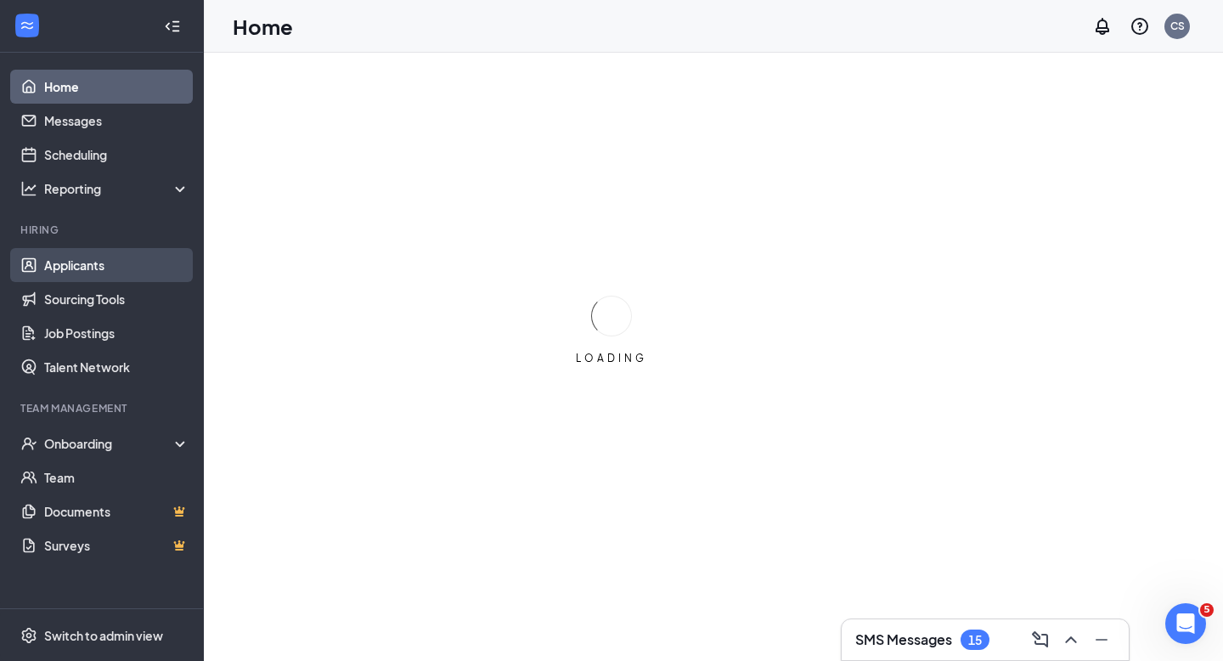
click at [68, 264] on link "Applicants" at bounding box center [116, 265] width 145 height 34
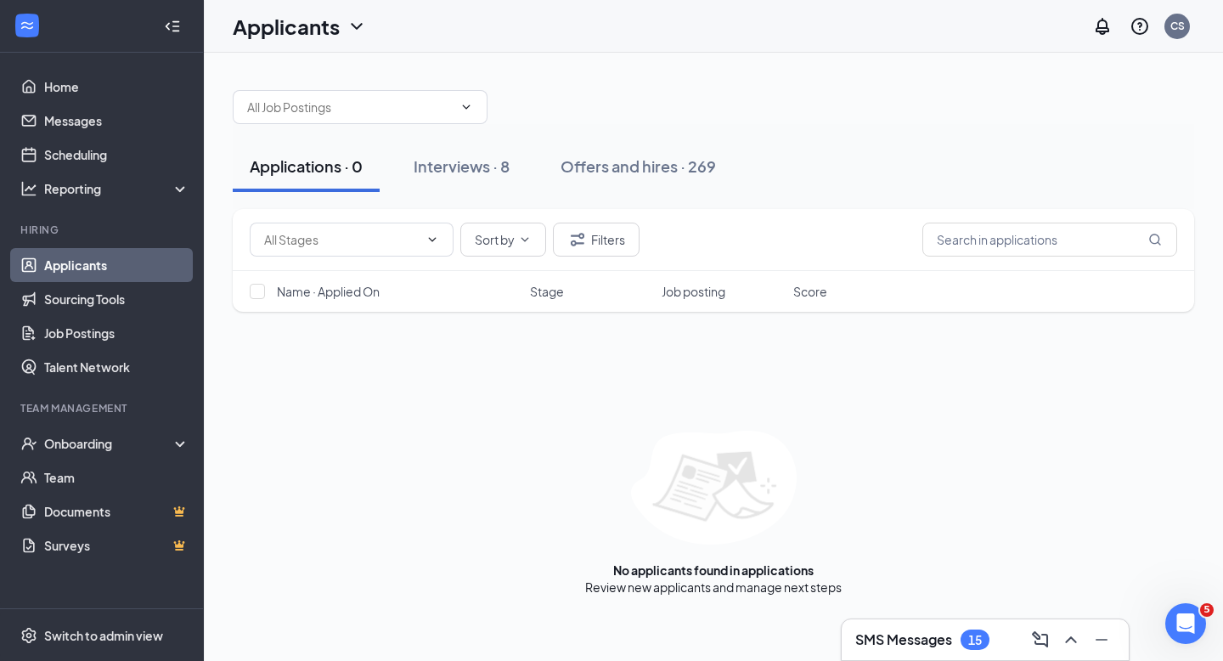
click at [97, 267] on link "Applicants" at bounding box center [116, 265] width 145 height 34
click at [80, 361] on link "Talent Network" at bounding box center [116, 367] width 145 height 34
